Goal: Information Seeking & Learning: Learn about a topic

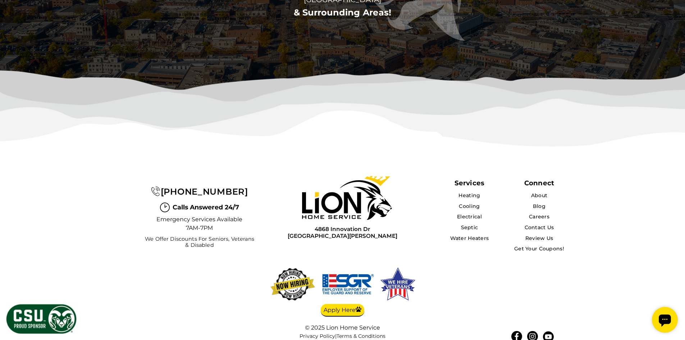
scroll to position [2333, 0]
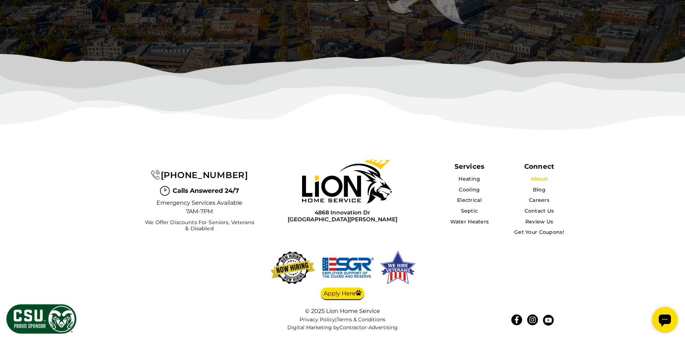
click at [537, 177] on link "About" at bounding box center [539, 179] width 17 height 6
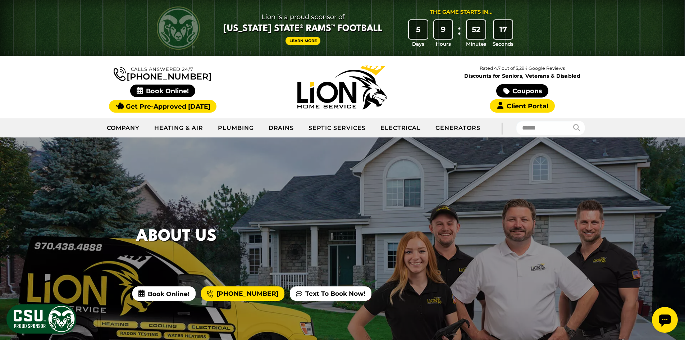
click at [268, 18] on span "Lion is a proud sponsor of" at bounding box center [302, 17] width 159 height 12
click at [309, 40] on link "Learn More" at bounding box center [303, 41] width 35 height 8
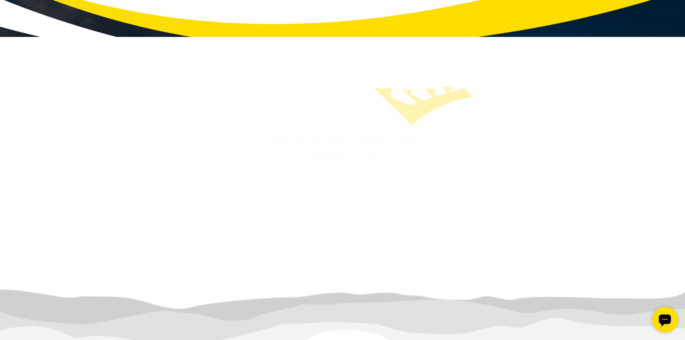
scroll to position [959, 0]
